Goal: Contribute content: Add original content to the website for others to see

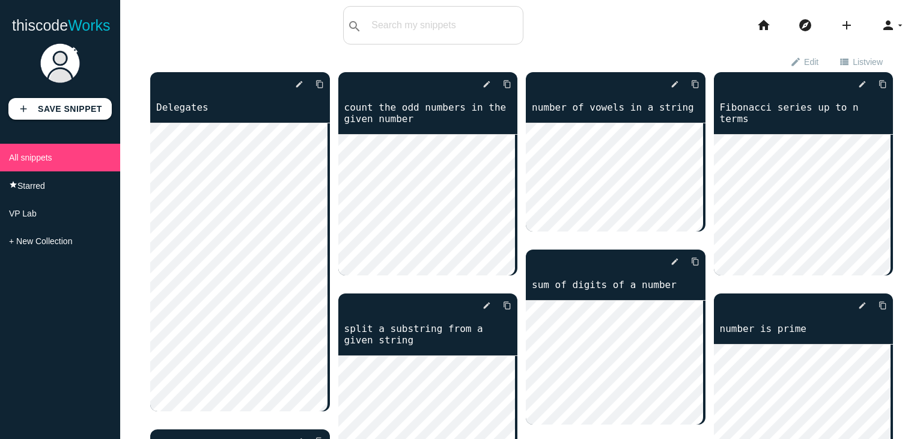
click at [830, 25] on li "add code Snippet link Link" at bounding box center [850, 25] width 41 height 38
click at [842, 20] on icon "add" at bounding box center [846, 25] width 14 height 38
click at [846, 15] on link "code Snippet" at bounding box center [872, 21] width 84 height 30
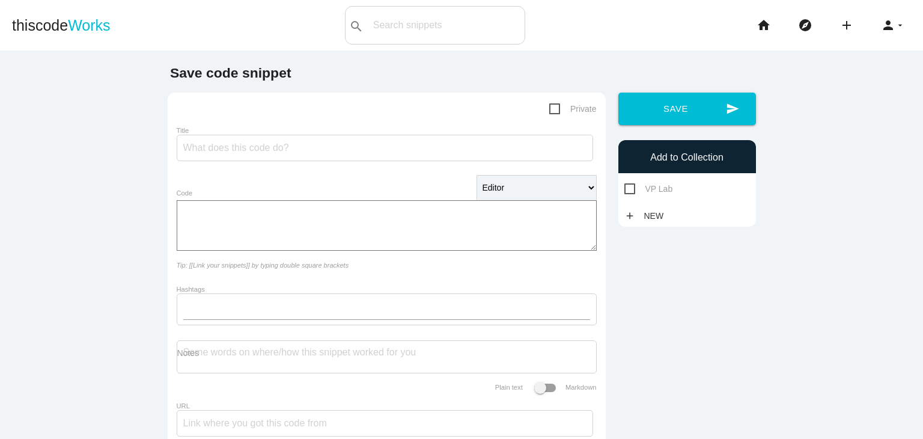
click at [308, 212] on textarea "Code" at bounding box center [387, 225] width 420 height 50
paste textarea "using System; public class Employee { public string Name { get; set; } public i…"
type textarea "using System; public class Employee { public string Name { get; set; } public i…"
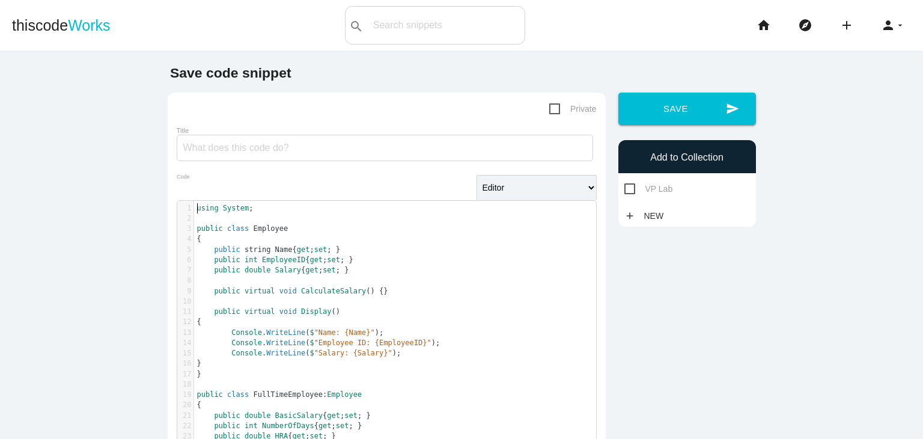
scroll to position [3, 0]
drag, startPoint x: 586, startPoint y: 229, endPoint x: 583, endPoint y: 212, distance: 17.0
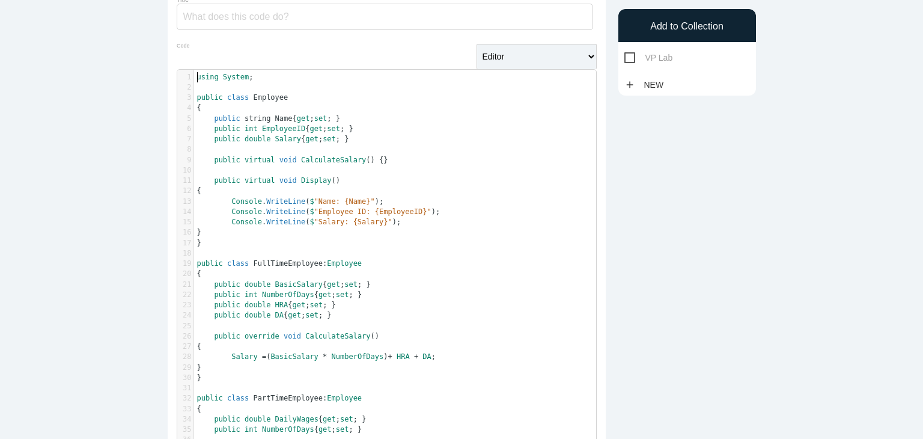
scroll to position [0, 0]
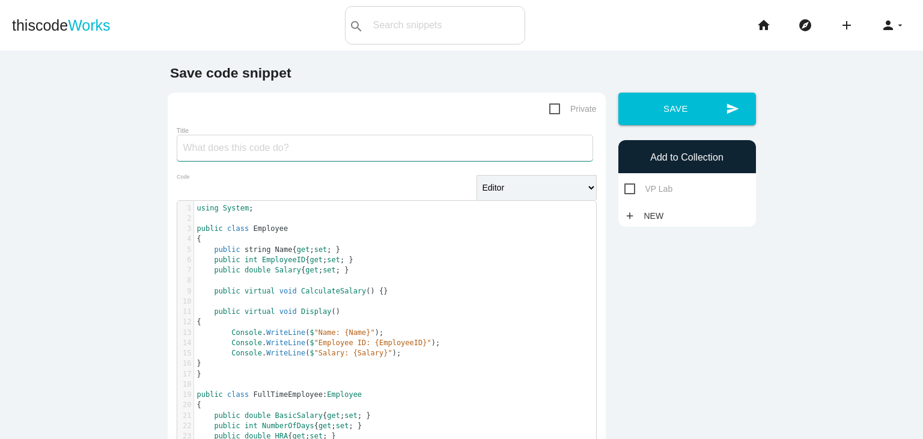
click at [264, 157] on input "Title" at bounding box center [385, 148] width 416 height 26
paste input "Employee"
type input "Employee"
click at [651, 186] on span "VP Lab" at bounding box center [648, 188] width 49 height 15
click at [632, 186] on input "VP Lab" at bounding box center [628, 185] width 8 height 8
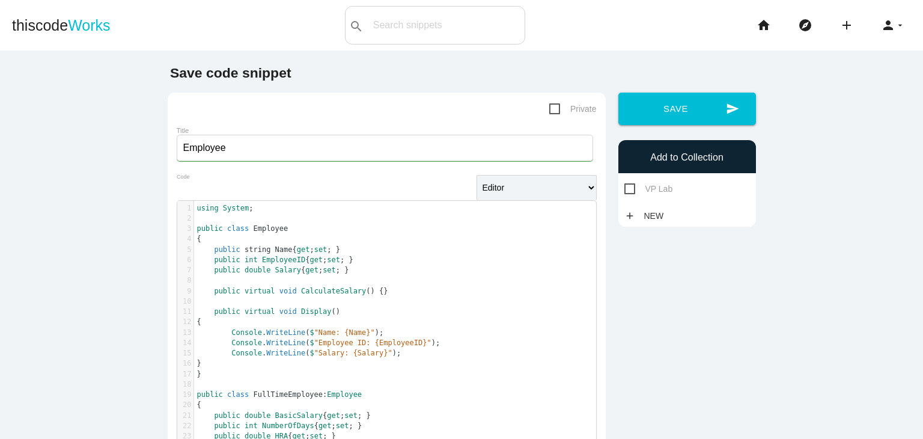
checkbox input "true"
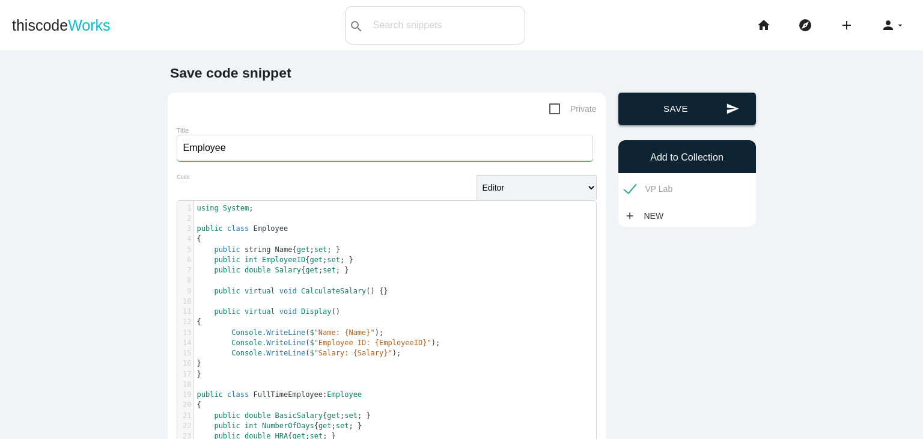
click at [670, 119] on button "send Save" at bounding box center [687, 109] width 138 height 32
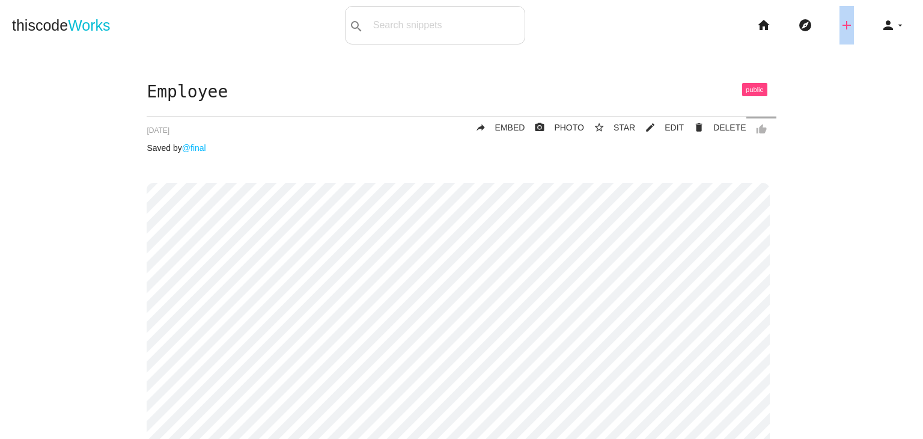
click at [844, 27] on li "add code Snippet link Link" at bounding box center [850, 25] width 41 height 38
click at [839, 28] on icon "add" at bounding box center [846, 25] width 14 height 38
click at [834, 28] on link "code Snippet" at bounding box center [872, 21] width 84 height 30
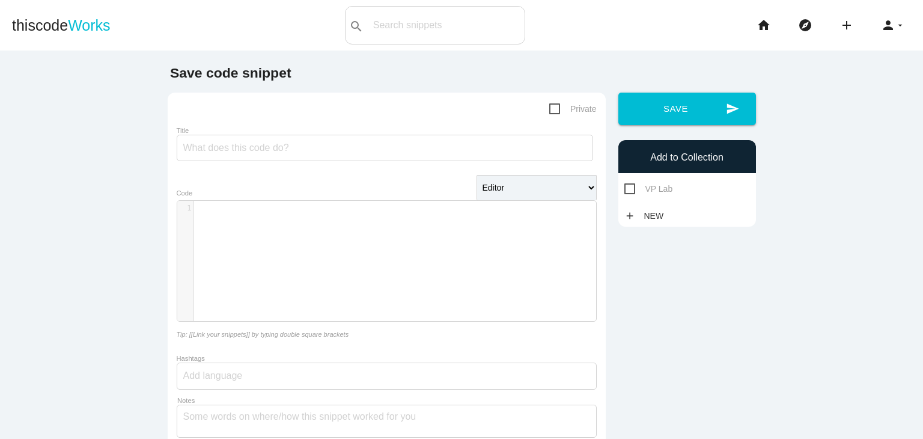
click at [415, 246] on div "​ x 1 ​" at bounding box center [395, 270] width 437 height 138
click at [332, 138] on input "Title" at bounding box center [385, 148] width 416 height 26
paste input "Develop ASP.NET web form to demonstrate how to use the SmtpMail class to send t…"
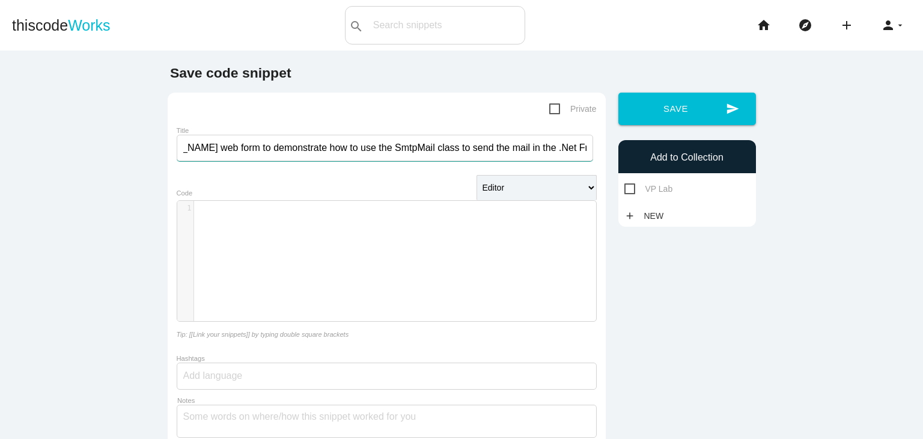
scroll to position [0, 0]
drag, startPoint x: 349, startPoint y: 149, endPoint x: 99, endPoint y: 150, distance: 250.6
click at [99, 150] on main "Save code snippet Private Title Develop ASP.NET web form to demonstrate how to …" at bounding box center [461, 289] width 923 height 478
drag, startPoint x: 462, startPoint y: 146, endPoint x: 224, endPoint y: 147, distance: 238.0
click at [224, 147] on input "SmtpMail" at bounding box center [385, 148] width 416 height 26
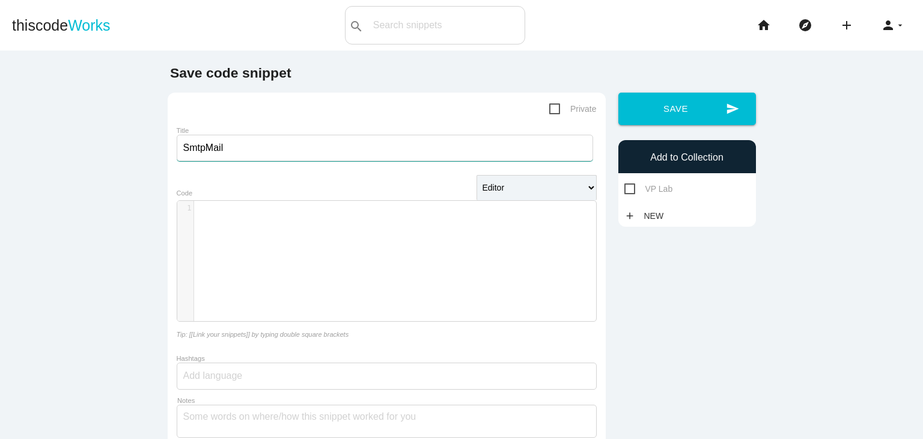
drag, startPoint x: 222, startPoint y: 148, endPoint x: 142, endPoint y: 152, distance: 80.0
click at [142, 152] on main "Save code snippet Private Title SmtpMail Editor HTML Editor Javascript Editor P…" at bounding box center [461, 289] width 923 height 478
click at [207, 147] on input "SmtpMail" at bounding box center [385, 148] width 416 height 26
type input "Smtp Mail"
click at [287, 201] on div "​ x 1 ​" at bounding box center [387, 260] width 420 height 121
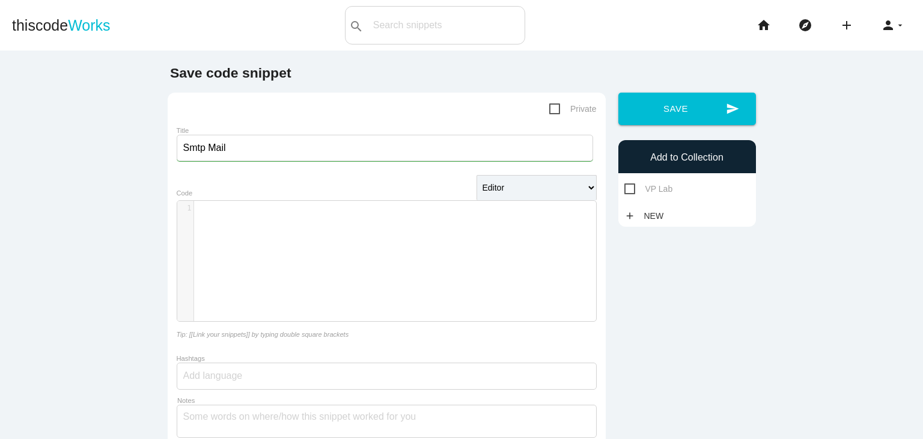
click at [240, 215] on div "​ x 1 ​" at bounding box center [399, 208] width 411 height 15
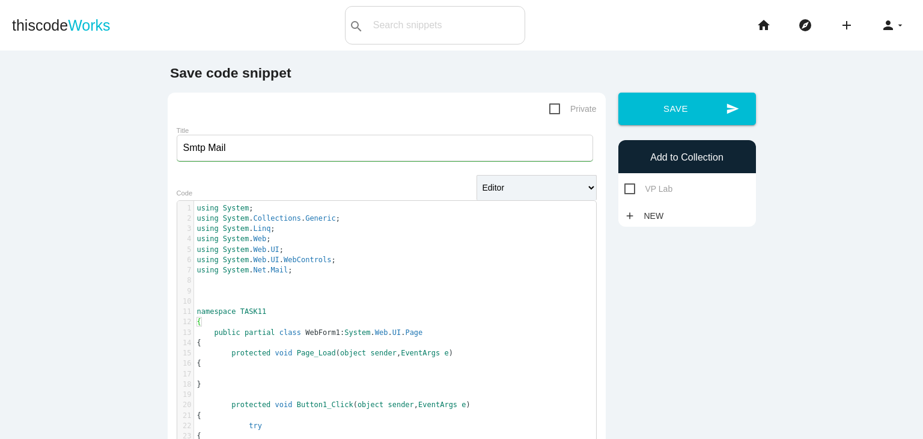
click at [624, 184] on span "VP Lab" at bounding box center [648, 188] width 49 height 15
click at [624, 184] on input "VP Lab" at bounding box center [628, 185] width 8 height 8
checkbox input "true"
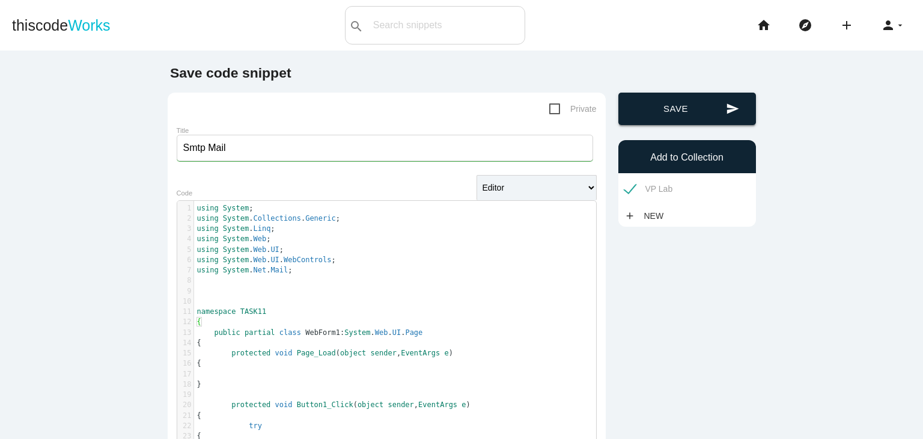
click at [663, 124] on button "send Save" at bounding box center [687, 109] width 138 height 32
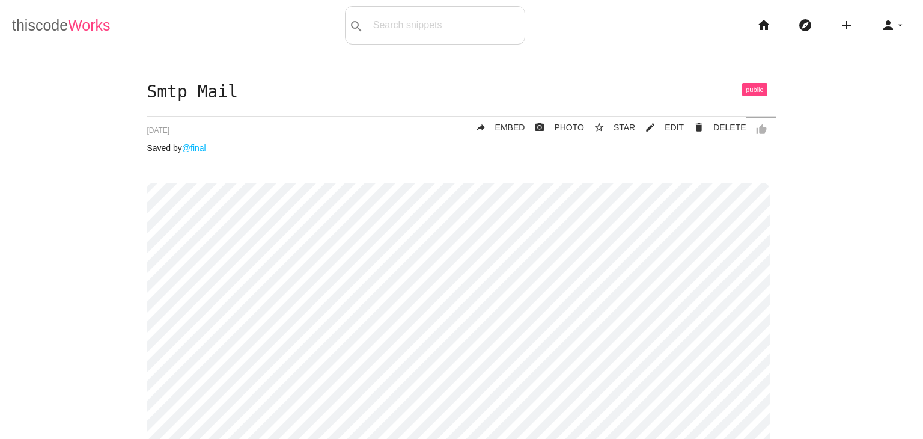
click at [89, 32] on span "Works" at bounding box center [89, 25] width 42 height 17
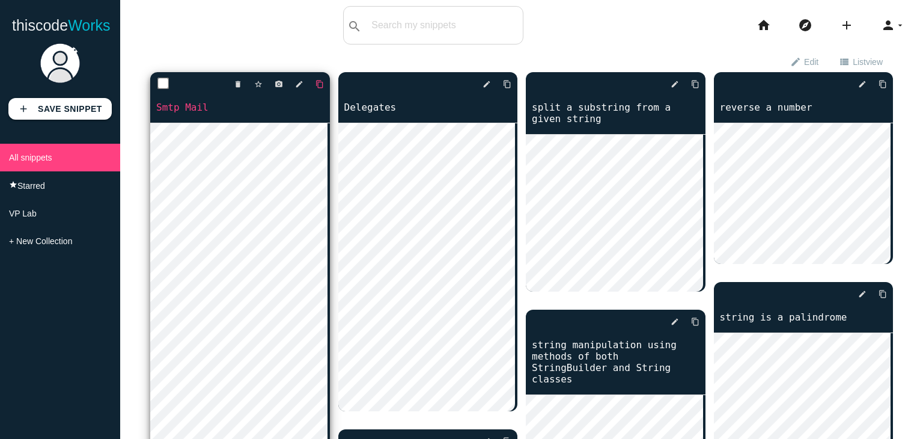
click at [318, 82] on icon "content_copy" at bounding box center [319, 84] width 8 height 22
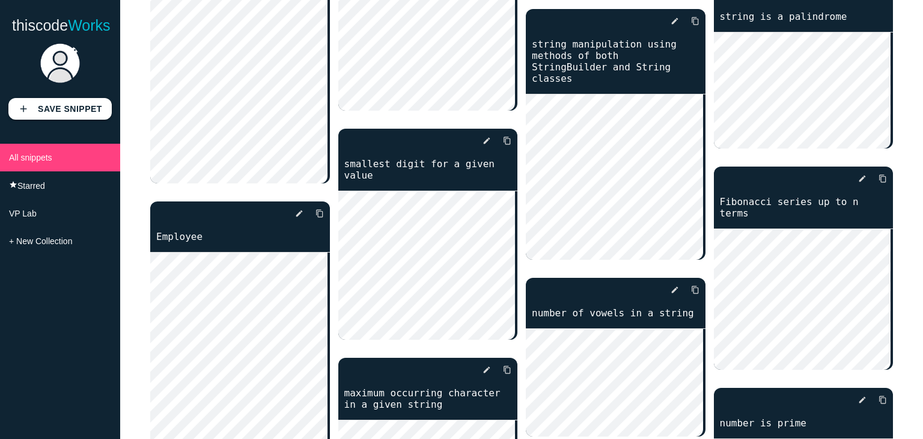
scroll to position [481, 0]
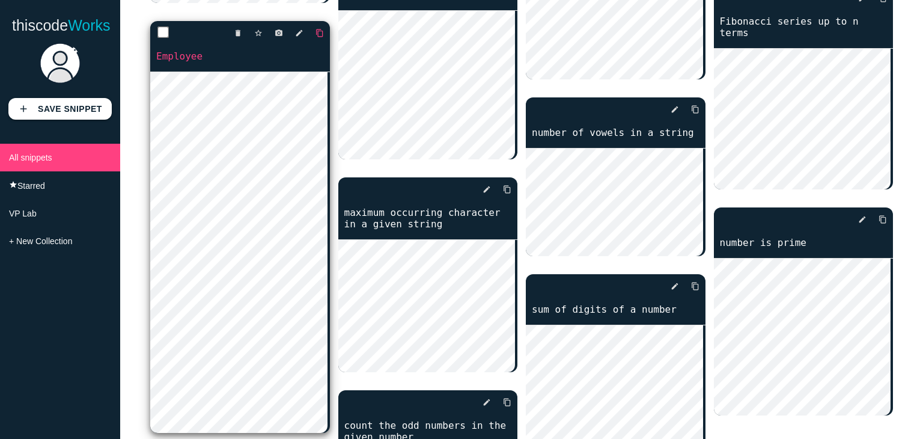
click at [319, 32] on icon "content_copy" at bounding box center [319, 33] width 8 height 22
